Goal: Communication & Community: Ask a question

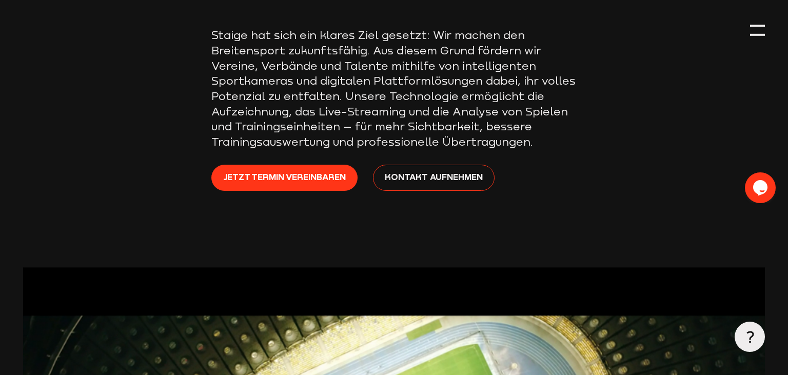
scroll to position [271, 0]
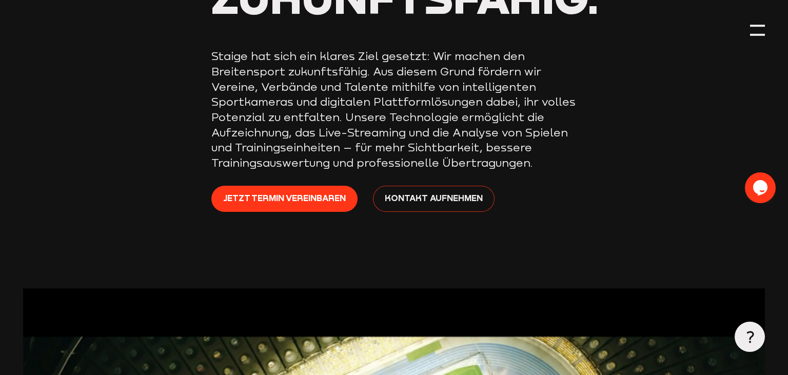
click at [454, 196] on span "Kontakt aufnehmen" at bounding box center [434, 197] width 98 height 13
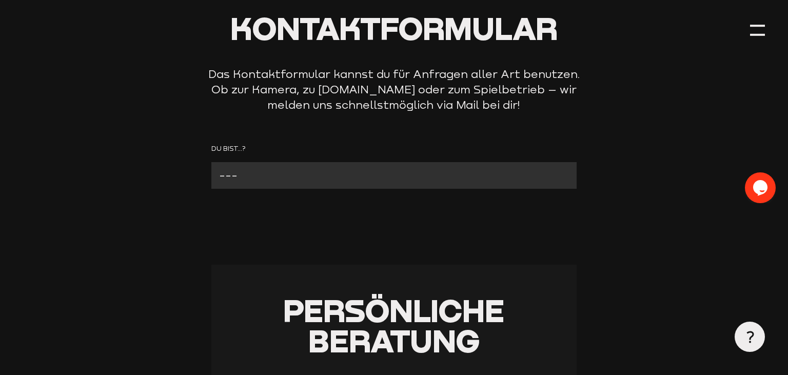
click at [211, 162] on select "--- Verein mit Kamera Verein ohne Kamera Fan Andere" at bounding box center [393, 175] width 365 height 27
click option "Verein mit Kamera" at bounding box center [0, 0] width 0 height 0
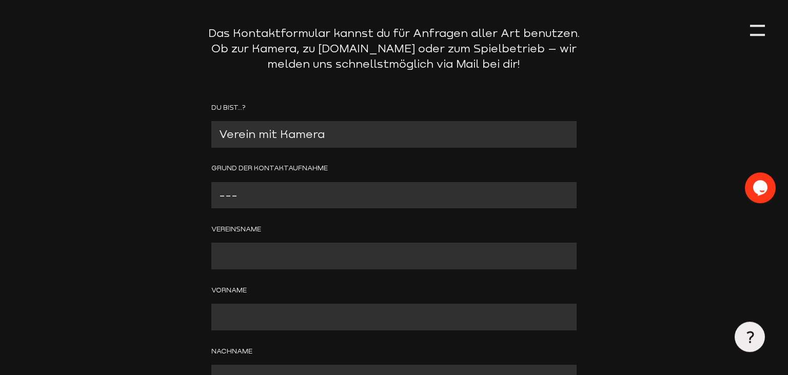
scroll to position [162, 0]
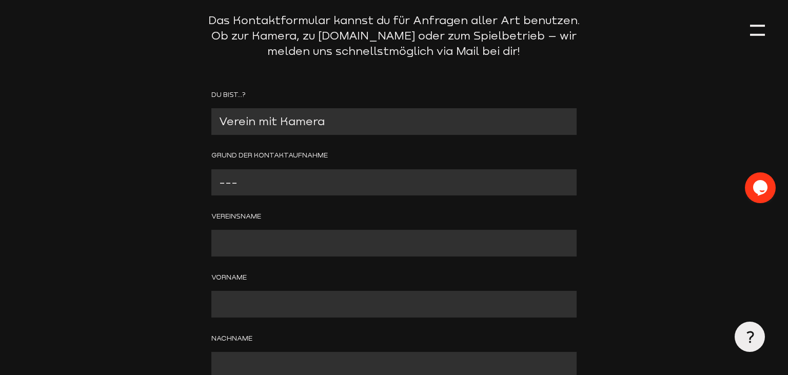
click at [211, 169] on select "--- Problem mit der Kamera Wir benötigen technischen Support Bitte um Rückruf A…" at bounding box center [393, 182] width 365 height 27
click at [211, 108] on select "--- Verein mit Kamera Verein ohne Kamera Fan Andere" at bounding box center [393, 121] width 365 height 27
click at [338, 121] on select "--- Verein mit Kamera Verein ohne Kamera Fan Andere" at bounding box center [393, 121] width 365 height 27
click at [211, 108] on select "--- Verein mit Kamera Verein ohne Kamera Fan Andere" at bounding box center [393, 121] width 365 height 27
select select "Verein ohne Kamera"
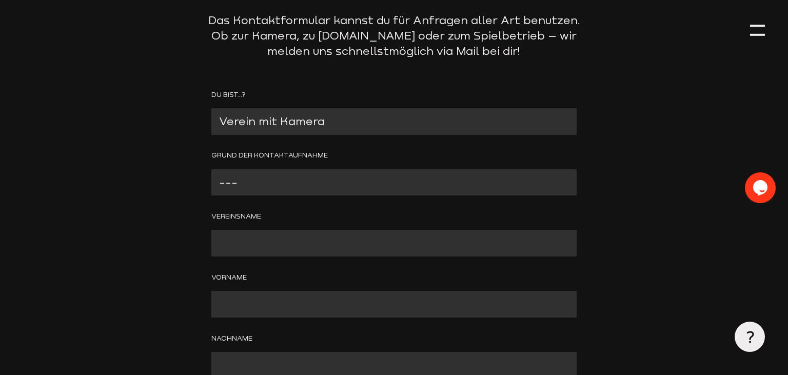
click option "Verein ohne Kamera" at bounding box center [0, 0] width 0 height 0
click at [211, 169] on select "--- Wir interessieren uns für eine Kamera Wir brauchen mehr Informationen zu St…" at bounding box center [393, 182] width 365 height 27
select select "Wir interessieren uns für eine Kamera"
click option "Wir interessieren uns für eine Kamera" at bounding box center [0, 0] width 0 height 0
click at [321, 237] on input "Contact form" at bounding box center [393, 243] width 365 height 27
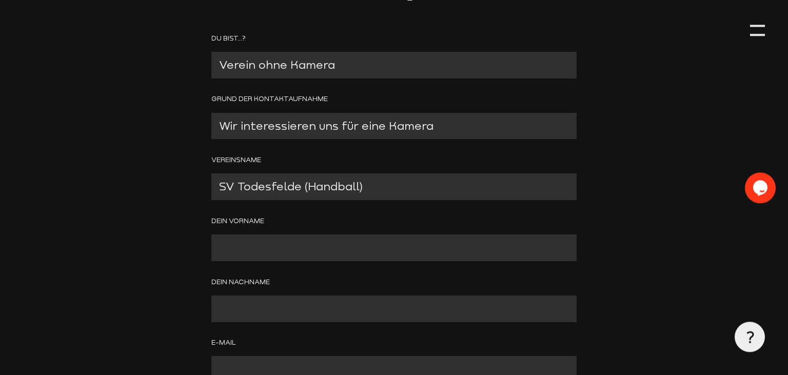
scroll to position [271, 0]
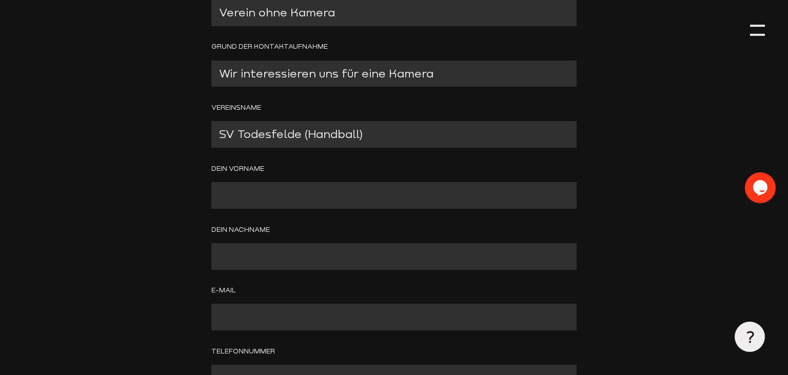
type input "SV Todesfelde (Handball)"
click at [315, 188] on input "Contact form" at bounding box center [393, 195] width 365 height 27
type input "Florian"
type input "Haupt"
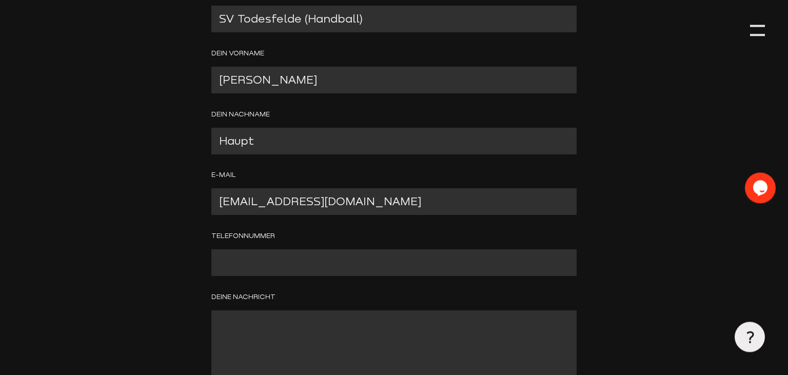
scroll to position [433, 0]
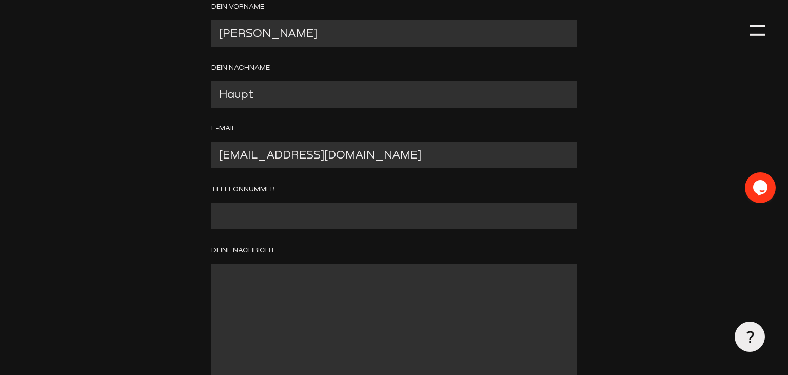
type input "foerdervereinhandball.tolee@gmail.com"
click at [435, 212] on input "Contact form" at bounding box center [393, 216] width 365 height 27
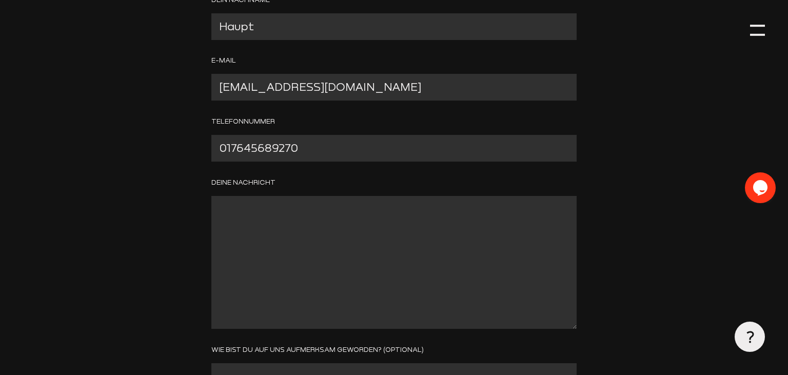
scroll to position [595, 0]
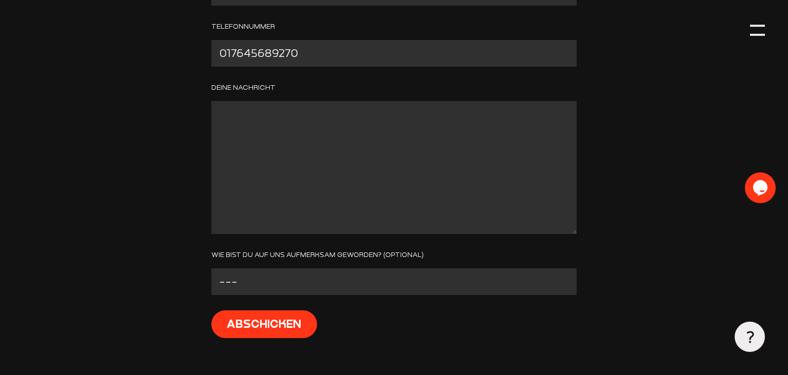
type input "017645689270"
click at [400, 153] on textarea "Contact form" at bounding box center [393, 167] width 365 height 133
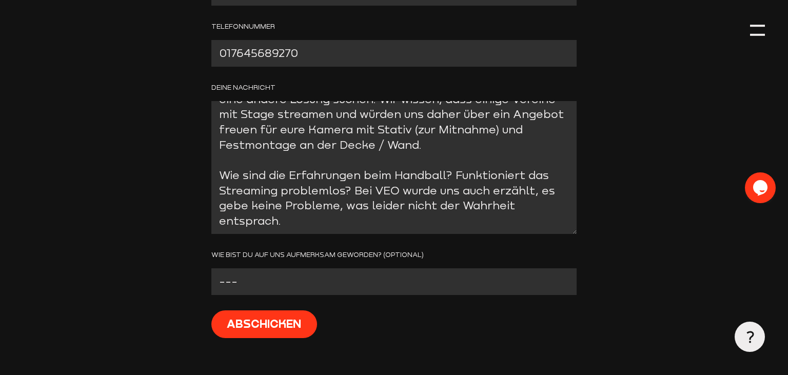
scroll to position [146, 0]
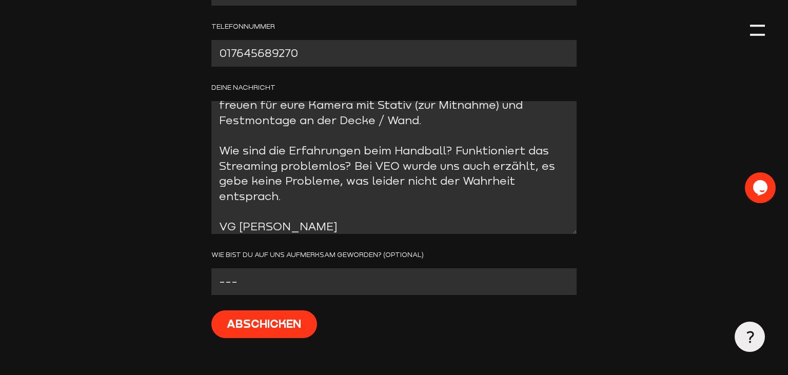
type textarea "Moin aus Todesfelde, wir spielen mit unserer Damen-Mannschaft in der 3. Liga un…"
click at [211, 268] on select "--- Facebook Instagram Google Linkedin E-Mail Anderer Verein Sonstige" at bounding box center [393, 281] width 365 height 27
select select "Anderer Verein"
click option "Anderer Verein" at bounding box center [0, 0] width 0 height 0
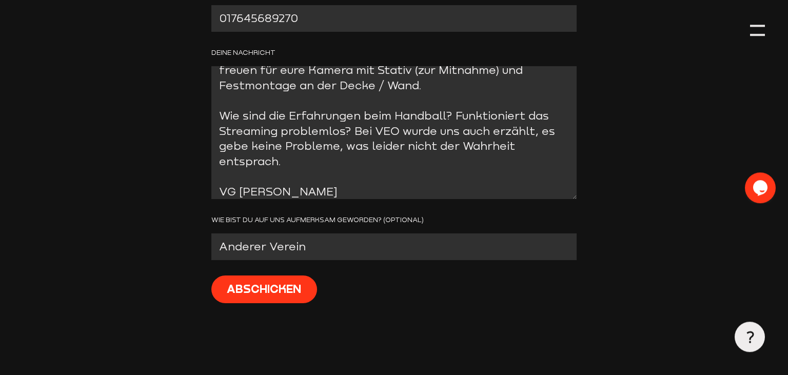
scroll to position [650, 0]
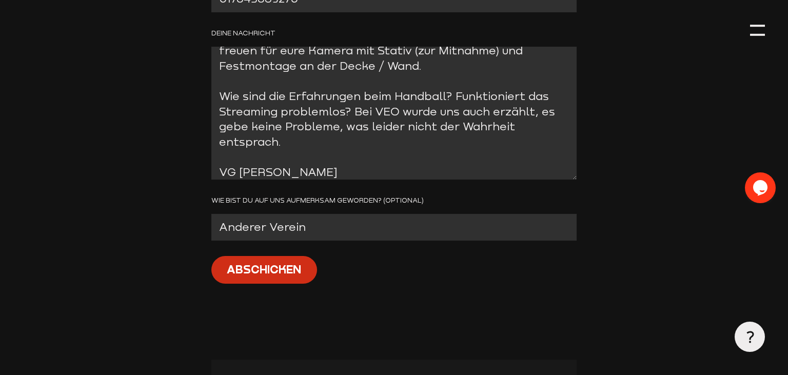
click at [275, 272] on input "Abschicken" at bounding box center [264, 270] width 106 height 28
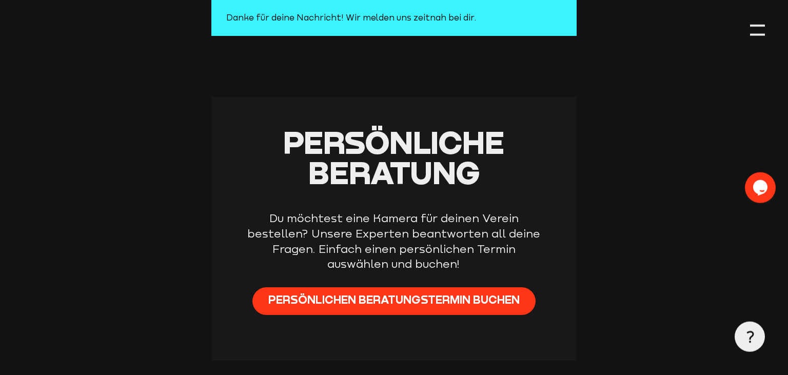
scroll to position [249, 0]
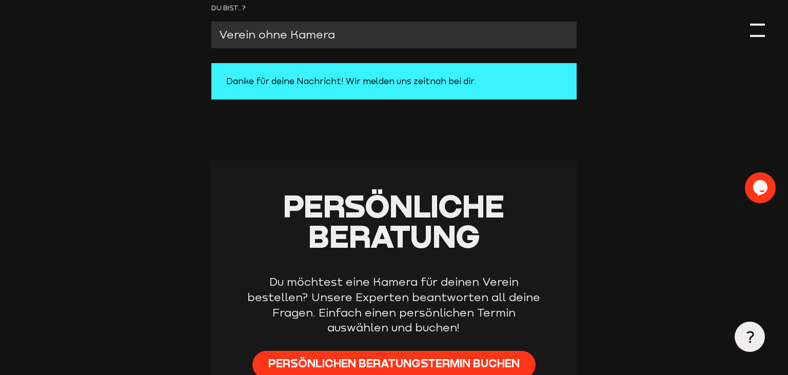
click at [760, 33] on div at bounding box center [757, 30] width 15 height 15
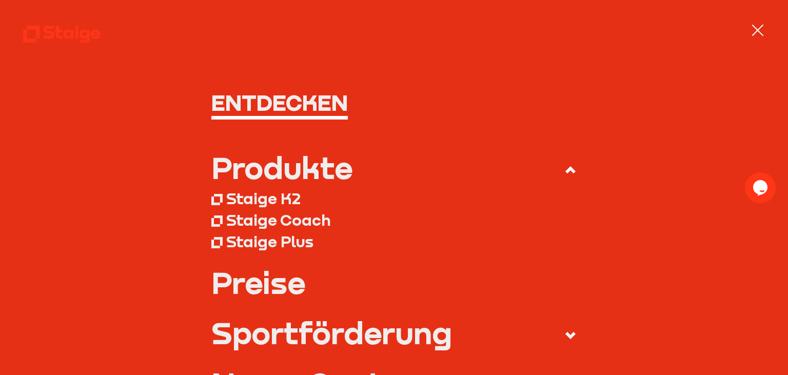
scroll to position [157, 0]
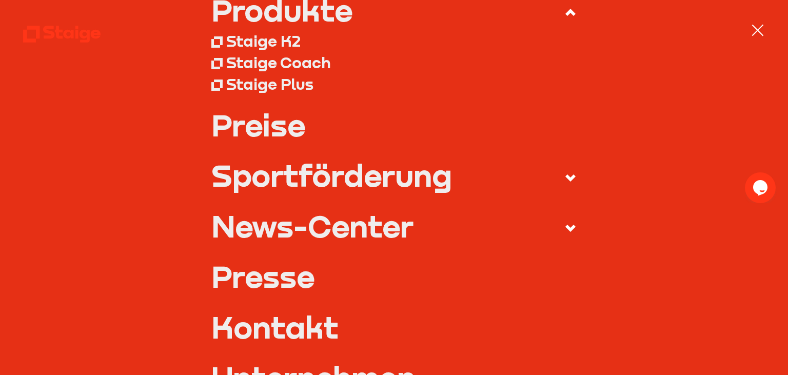
click at [265, 120] on link "Preise" at bounding box center [393, 125] width 365 height 30
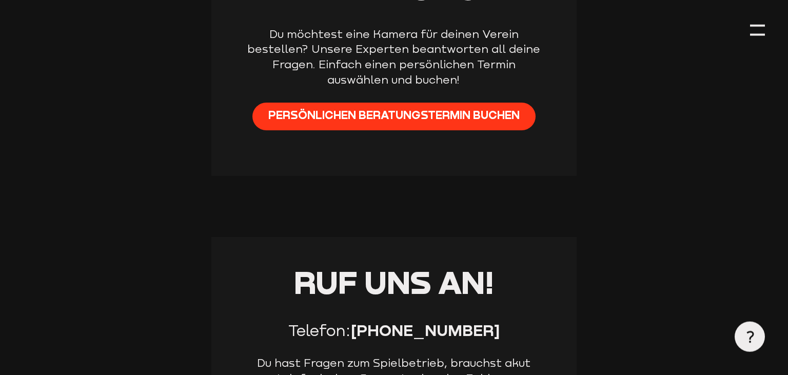
scroll to position [465, 0]
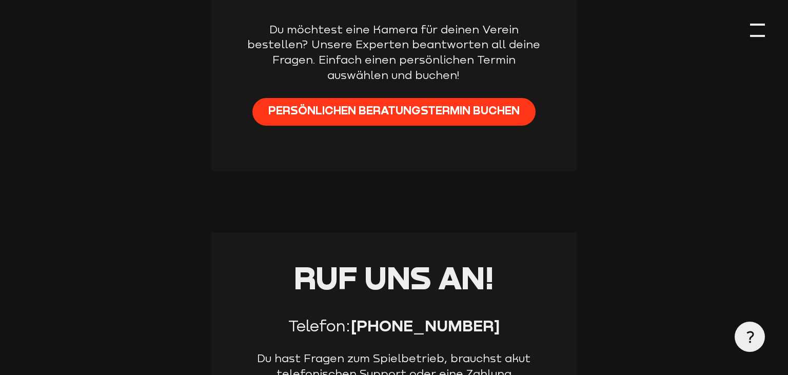
click at [762, 25] on div at bounding box center [757, 25] width 15 height 2
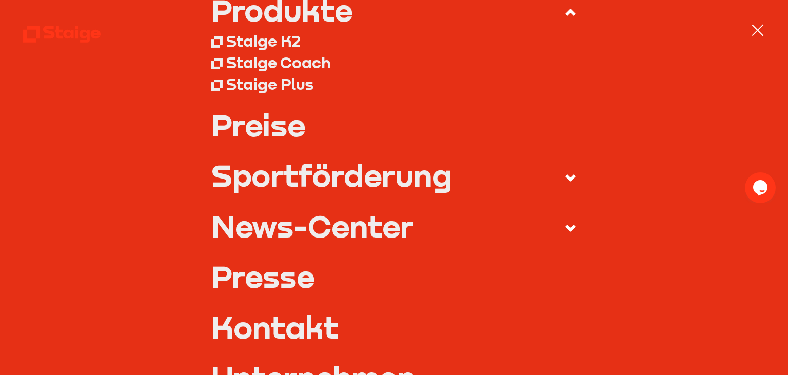
scroll to position [0, 0]
click at [278, 45] on div "Staige K2" at bounding box center [263, 40] width 74 height 19
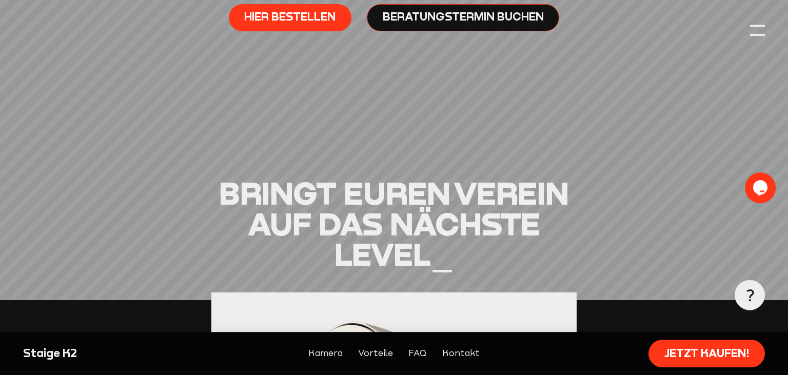
scroll to position [704, 0]
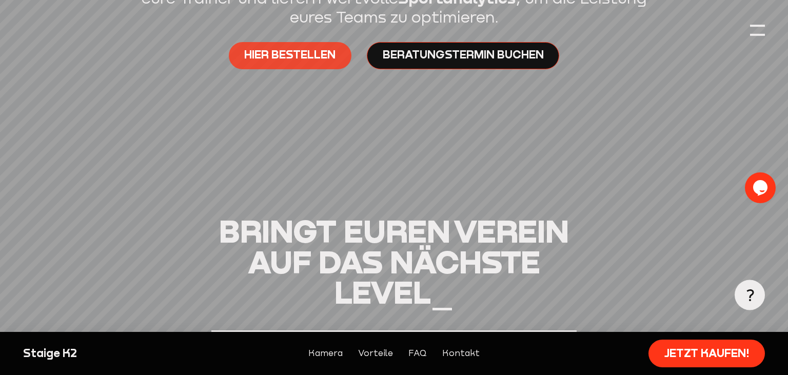
click at [309, 56] on span "Hier bestellen" at bounding box center [289, 54] width 91 height 15
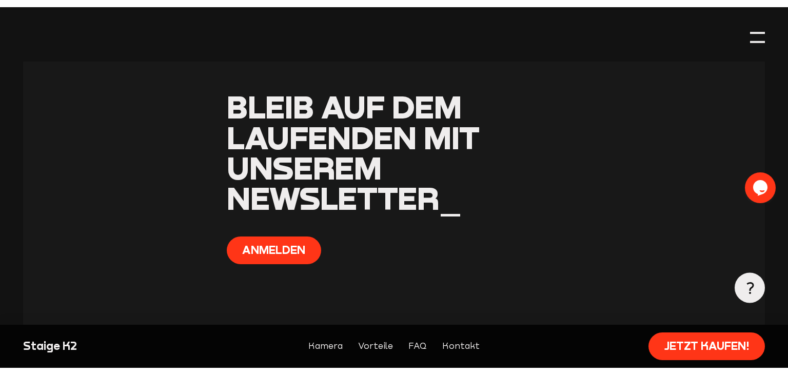
scroll to position [4494, 0]
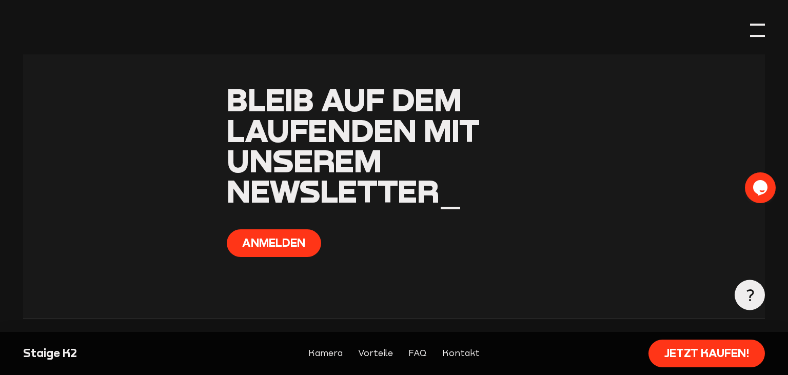
click at [754, 27] on div at bounding box center [757, 30] width 15 height 15
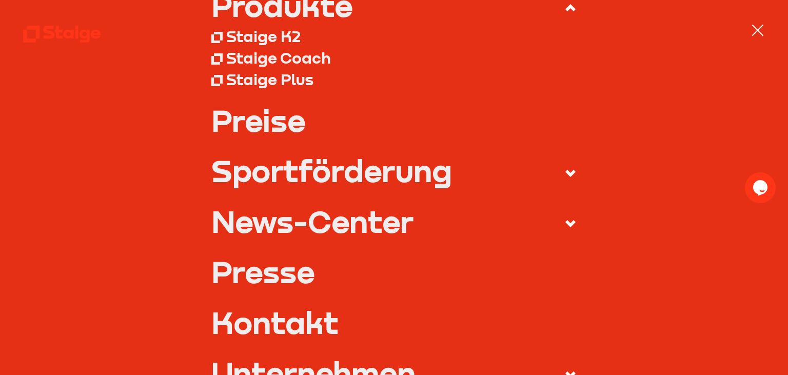
scroll to position [157, 0]
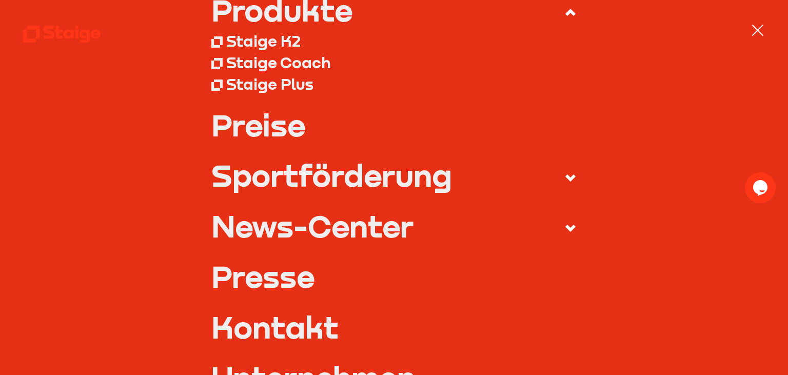
click at [571, 176] on icon at bounding box center [570, 178] width 12 height 12
click at [0, 0] on input "Sportförderung" at bounding box center [0, 0] width 0 height 0
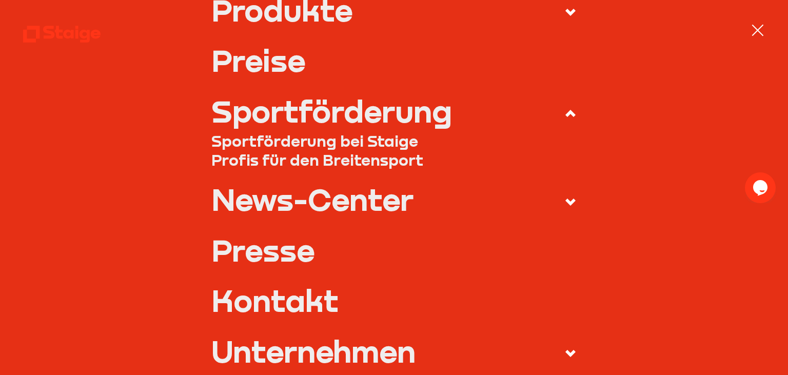
click at [356, 140] on link "Sportförderung bei Staige" at bounding box center [393, 140] width 365 height 19
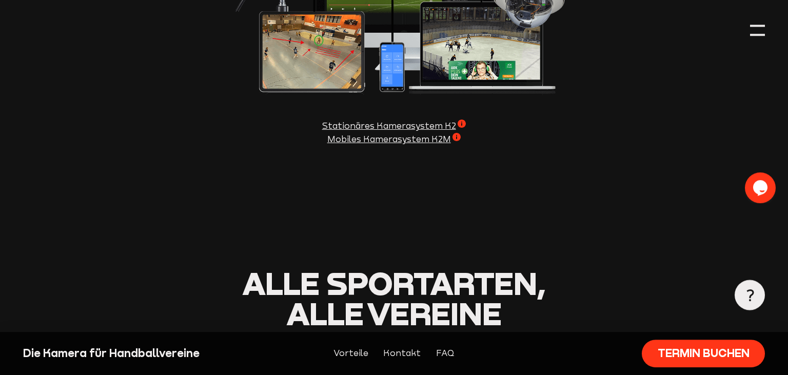
scroll to position [1299, 0]
